Goal: Contribute content

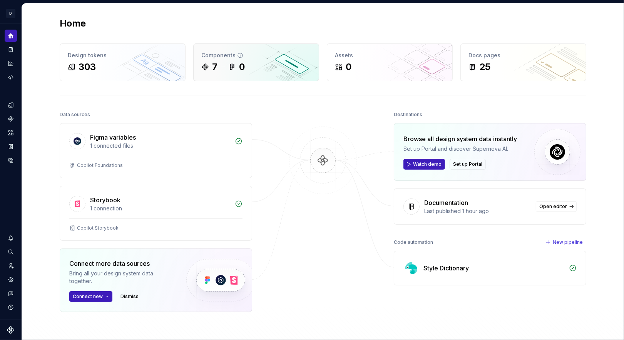
click at [272, 69] on div "7 0" at bounding box center [256, 67] width 110 height 12
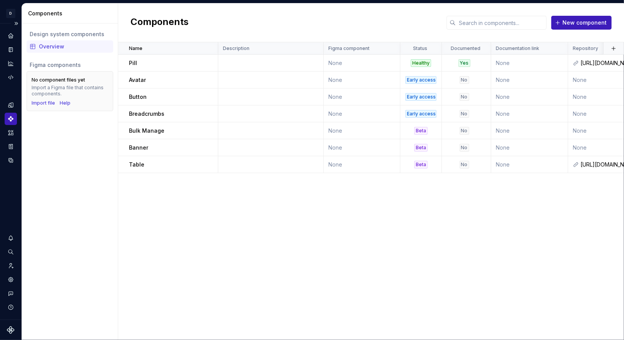
click at [12, 56] on div at bounding box center [11, 57] width 12 height 54
click at [10, 51] on icon "Documentation" at bounding box center [11, 50] width 3 height 4
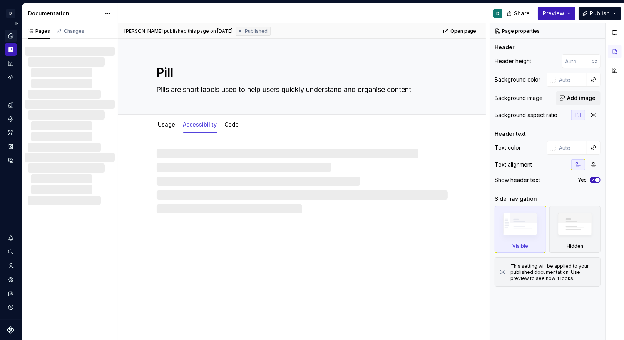
click at [7, 34] on icon "Home" at bounding box center [10, 35] width 7 height 7
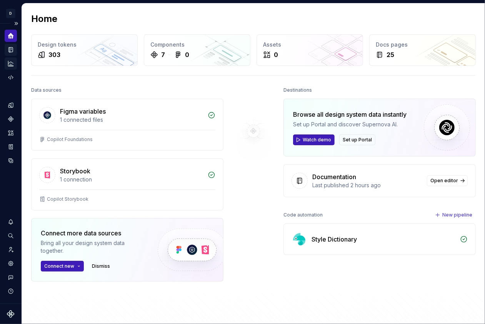
click at [10, 63] on icon "Analytics" at bounding box center [10, 63] width 5 height 5
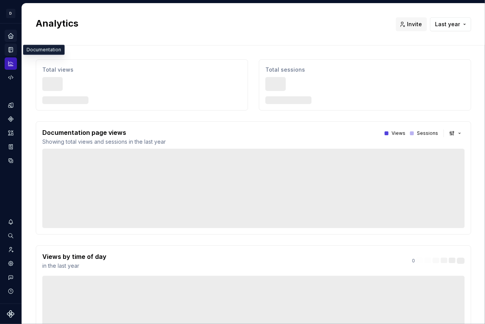
click at [10, 45] on div "Documentation" at bounding box center [11, 49] width 12 height 12
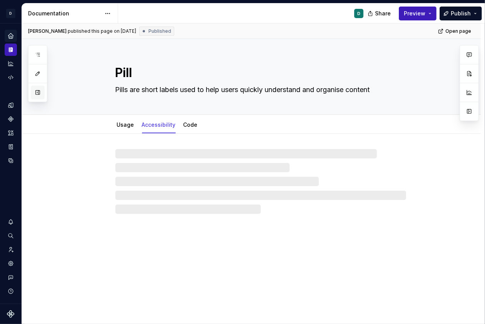
click at [37, 91] on button "button" at bounding box center [38, 92] width 14 height 14
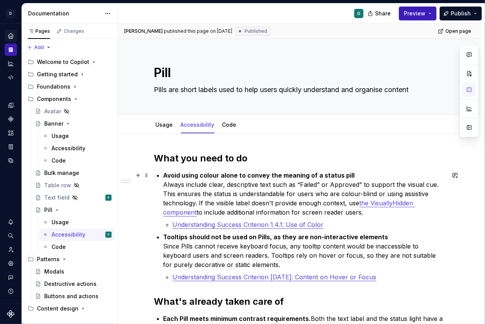
click at [346, 220] on p "Understanding Success Criterion 1.4.1: Use of Color" at bounding box center [309, 224] width 272 height 9
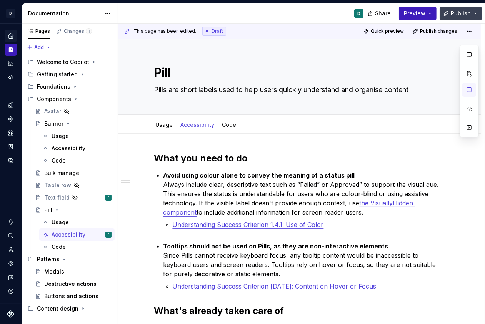
click at [469, 13] on span "Publish" at bounding box center [461, 14] width 20 height 8
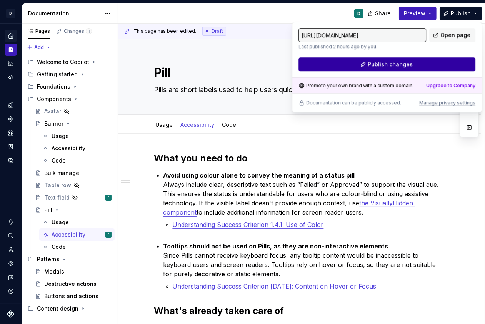
click at [414, 62] on button "Publish changes" at bounding box center [387, 64] width 177 height 14
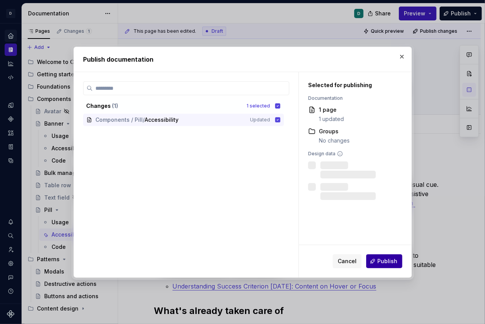
click at [387, 257] on button "Publish" at bounding box center [384, 261] width 36 height 14
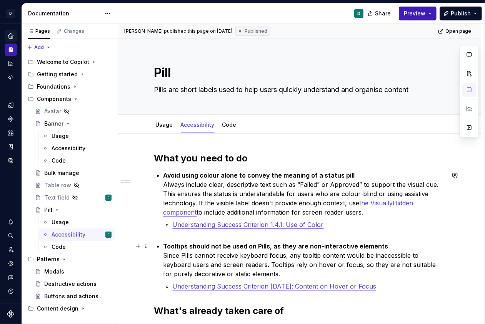
type textarea "*"
